Goal: Transaction & Acquisition: Book appointment/travel/reservation

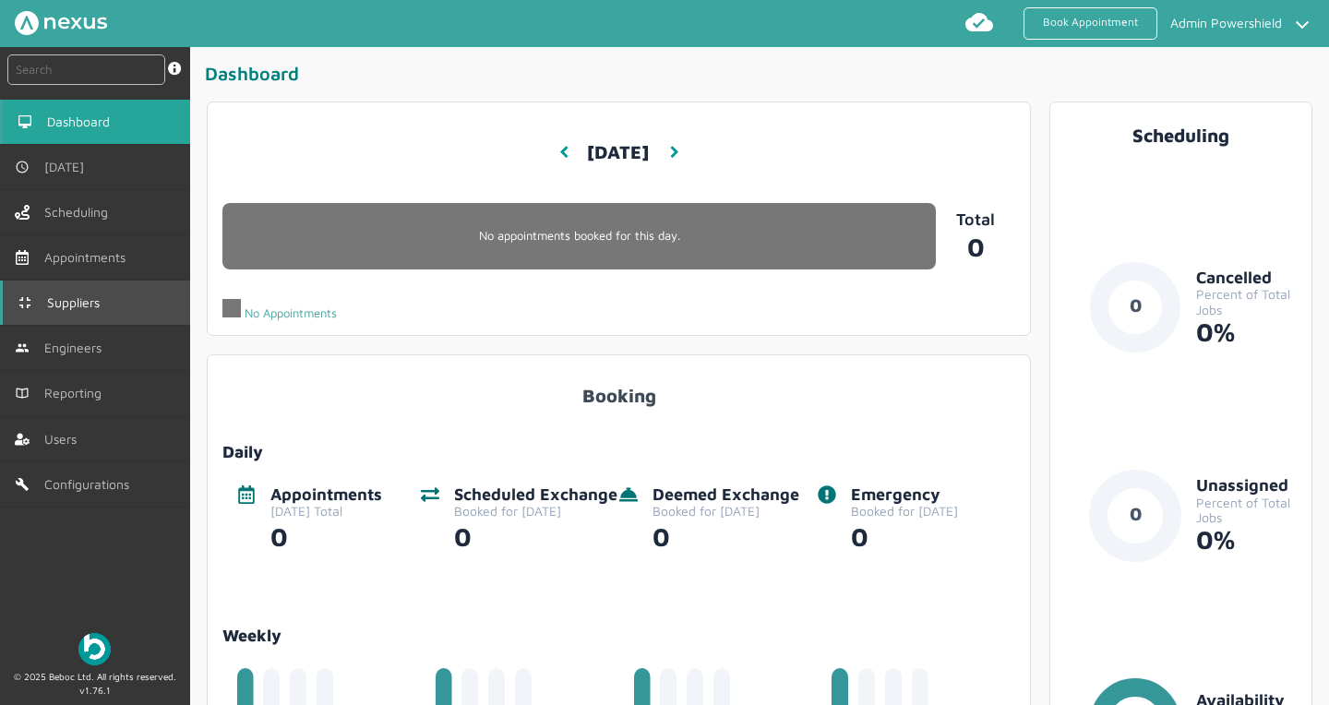
click at [113, 315] on link "Suppliers" at bounding box center [95, 303] width 190 height 44
click at [109, 309] on link "Suppliers" at bounding box center [95, 303] width 190 height 44
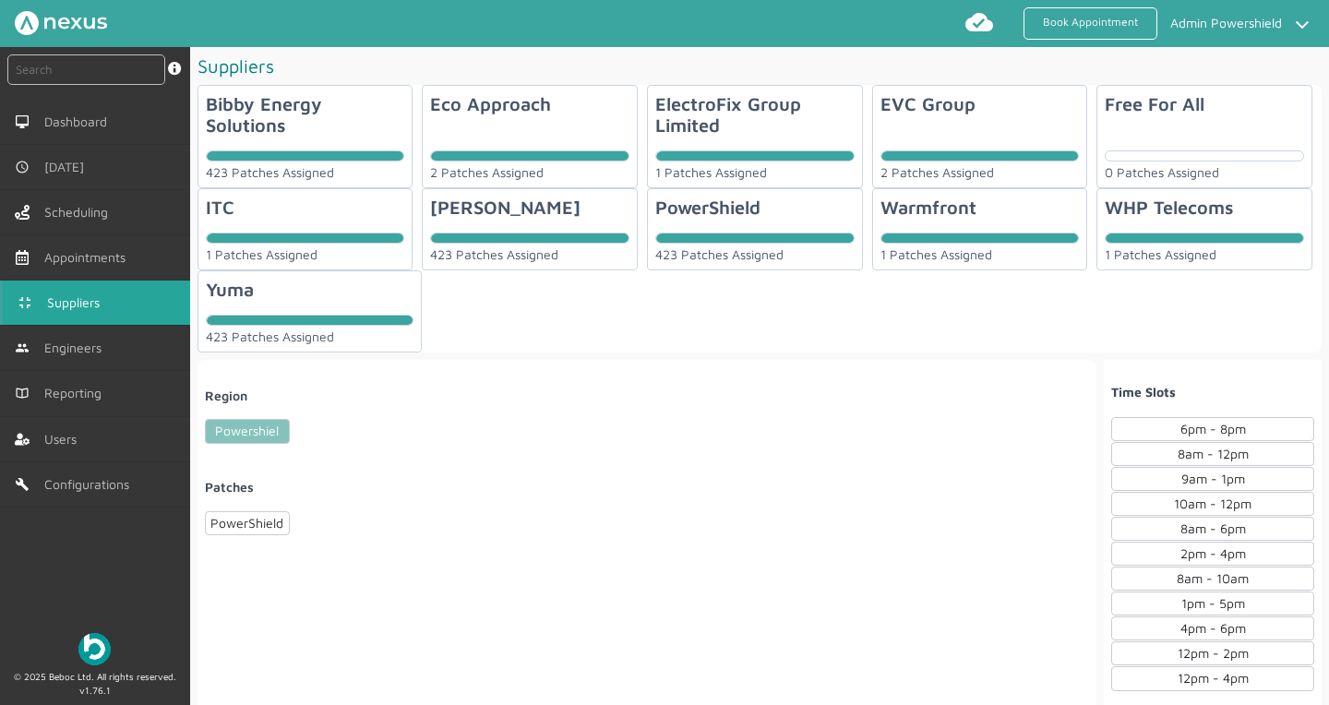
drag, startPoint x: 534, startPoint y: 123, endPoint x: 581, endPoint y: 125, distance: 47.1
click at [536, 123] on div "Eco Approach" at bounding box center [490, 109] width 121 height 32
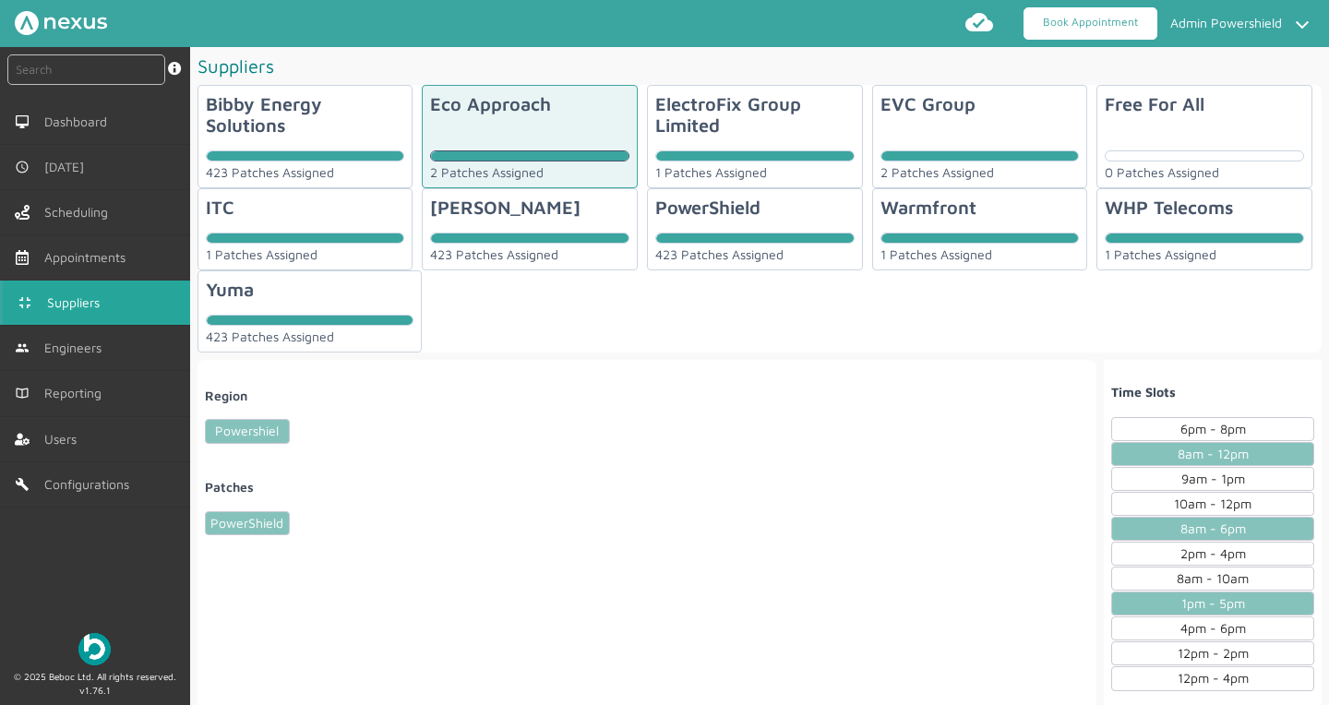
click at [1085, 33] on link "Book Appointment" at bounding box center [1090, 23] width 134 height 32
